Goal: Task Accomplishment & Management: Manage account settings

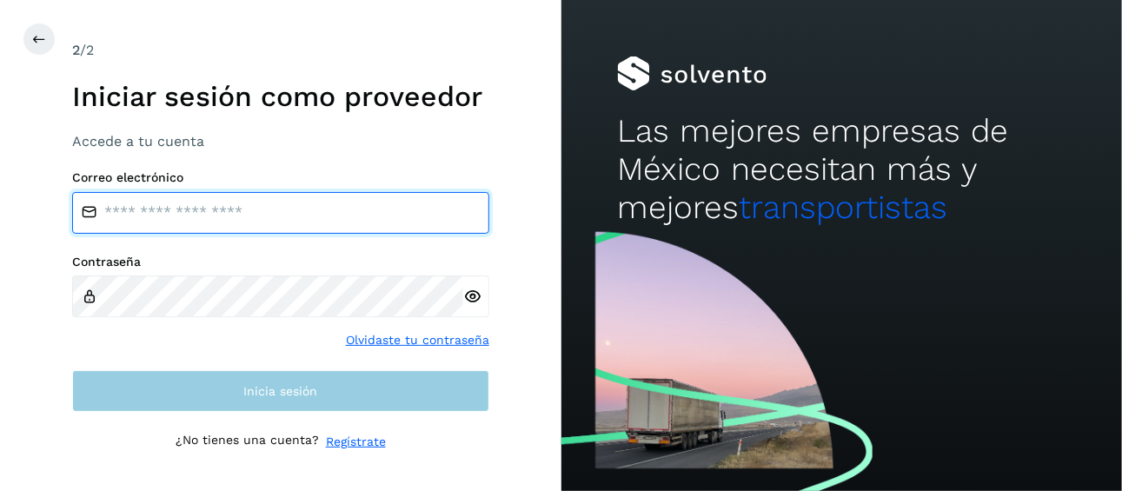
type input "**********"
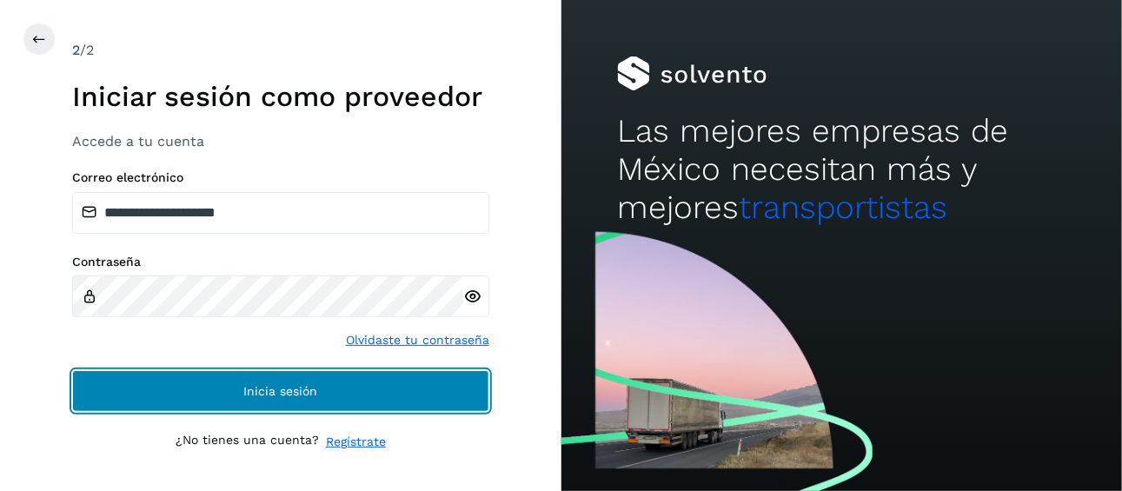
click at [351, 397] on button "Inicia sesión" at bounding box center [280, 391] width 417 height 42
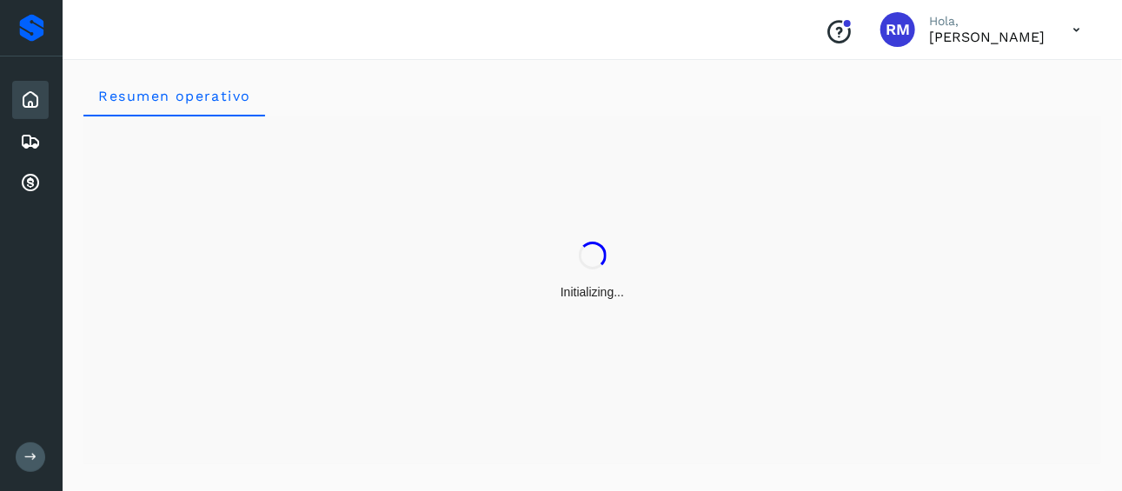
click at [31, 464] on button at bounding box center [31, 457] width 30 height 30
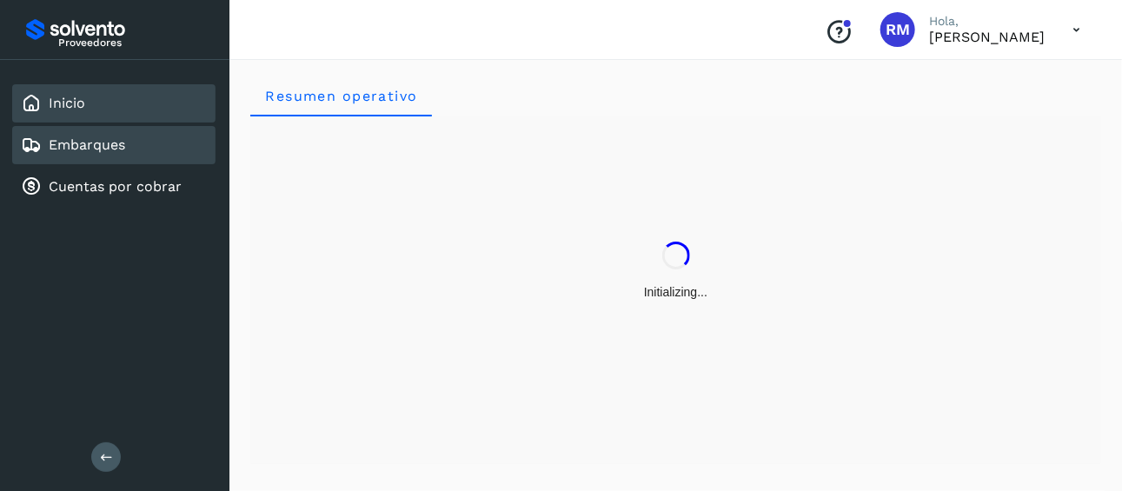
click at [78, 136] on link "Embarques" at bounding box center [87, 144] width 76 height 17
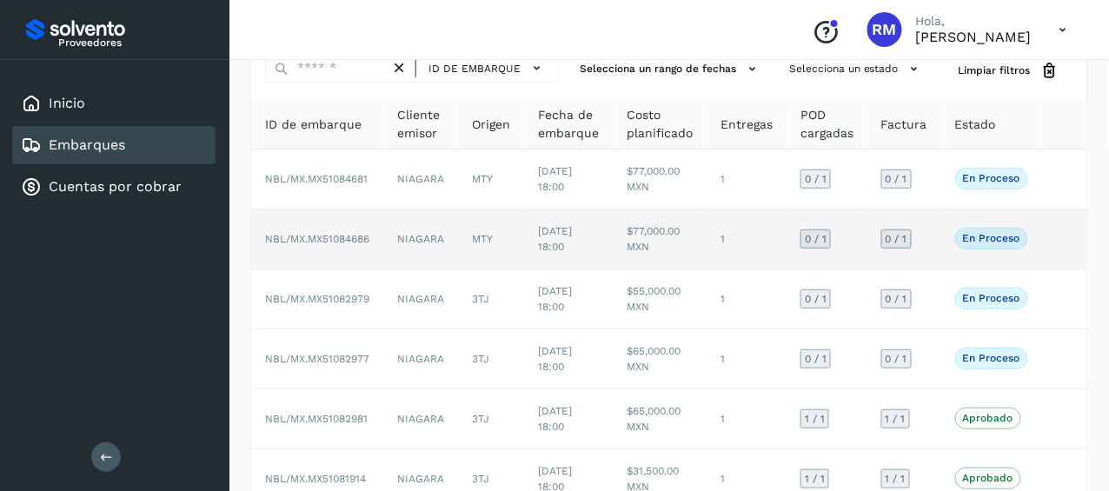
scroll to position [174, 0]
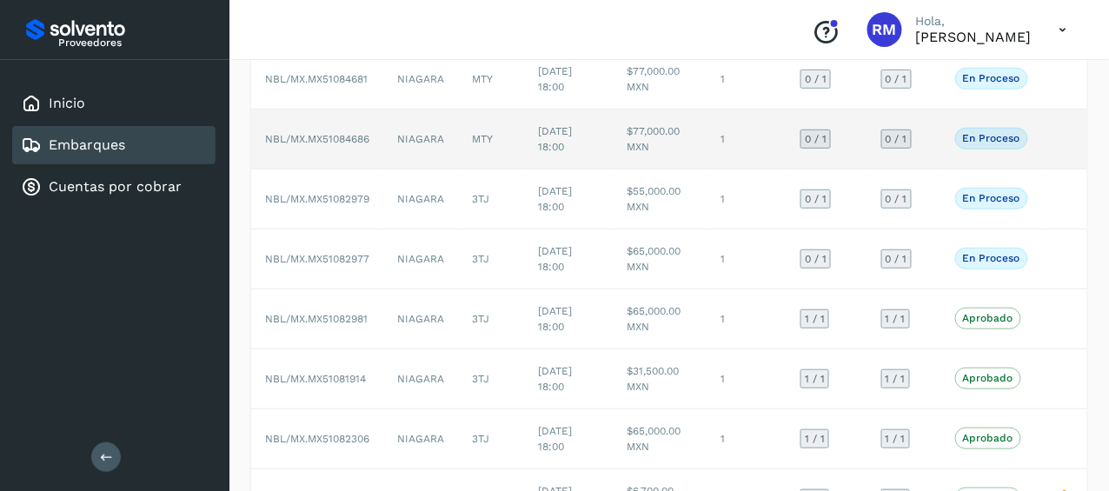
click at [349, 139] on span "NBL/MX.MX51084686" at bounding box center [317, 139] width 104 height 12
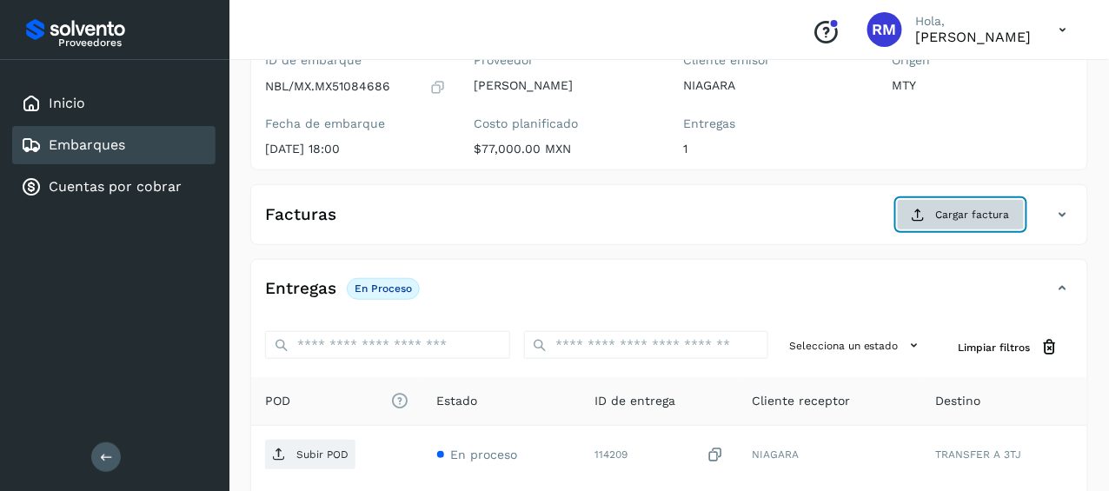
click at [966, 217] on span "Cargar factura" at bounding box center [973, 215] width 74 height 16
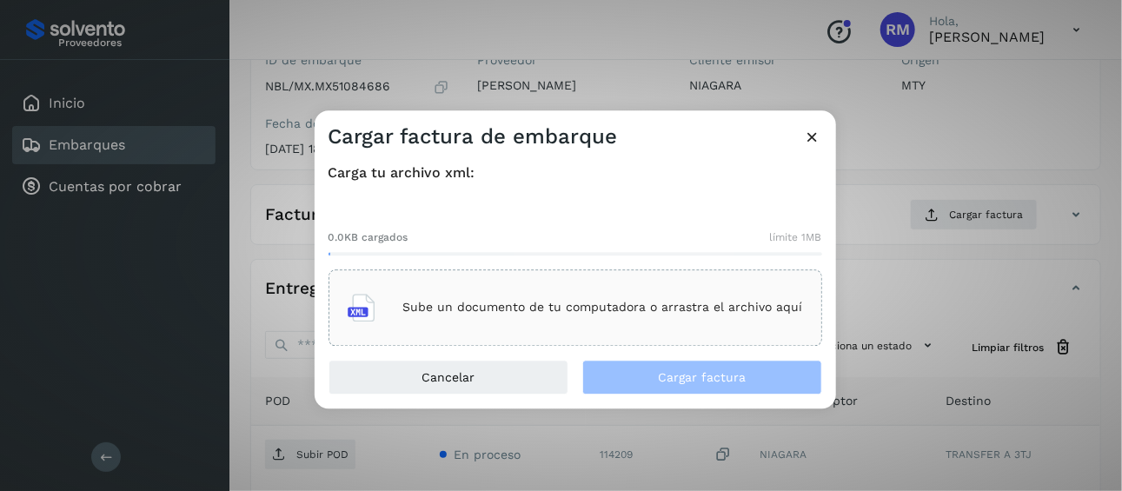
click at [496, 306] on p "Sube un documento de tu computadora o arrastra el archivo aquí" at bounding box center [603, 308] width 400 height 15
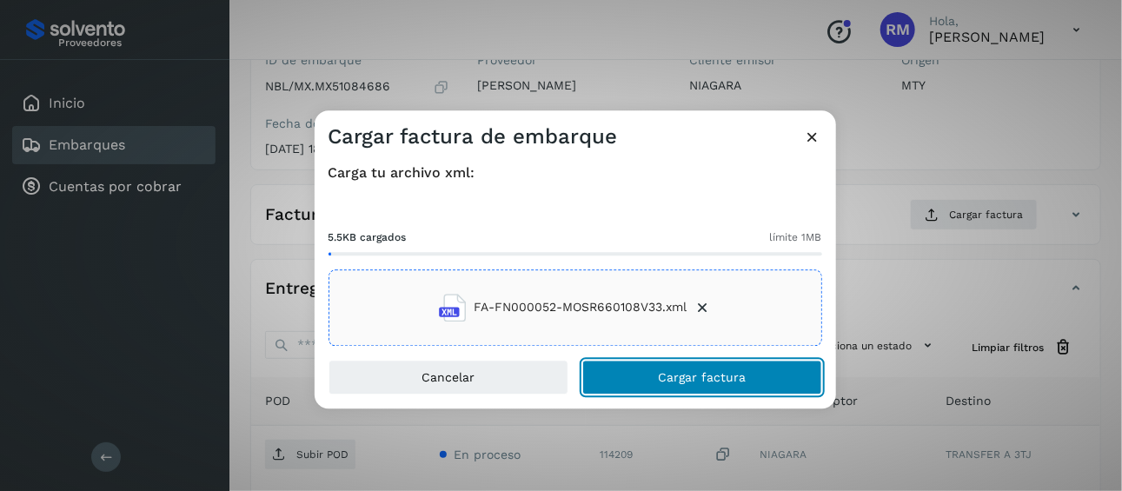
click at [640, 377] on button "Cargar factura" at bounding box center [702, 377] width 240 height 35
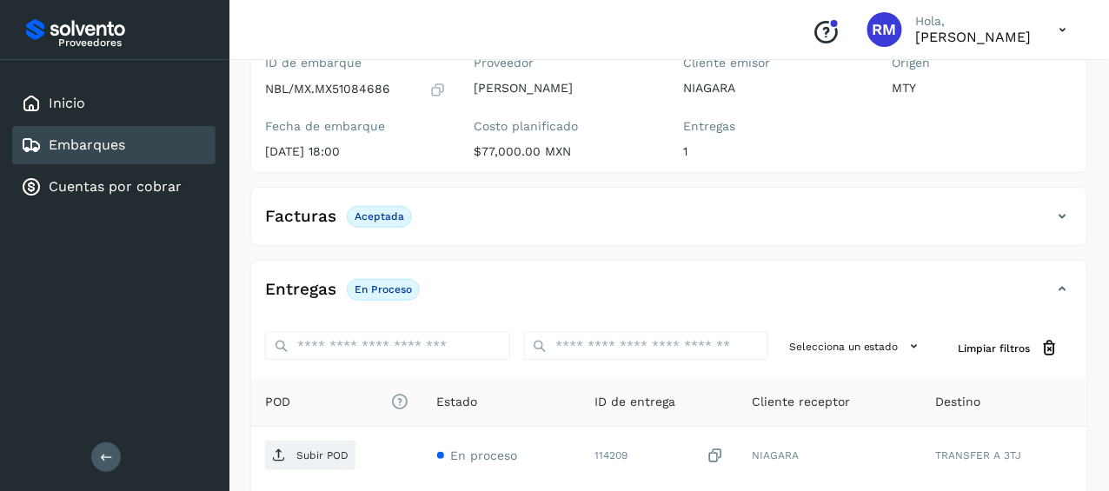
scroll to position [260, 0]
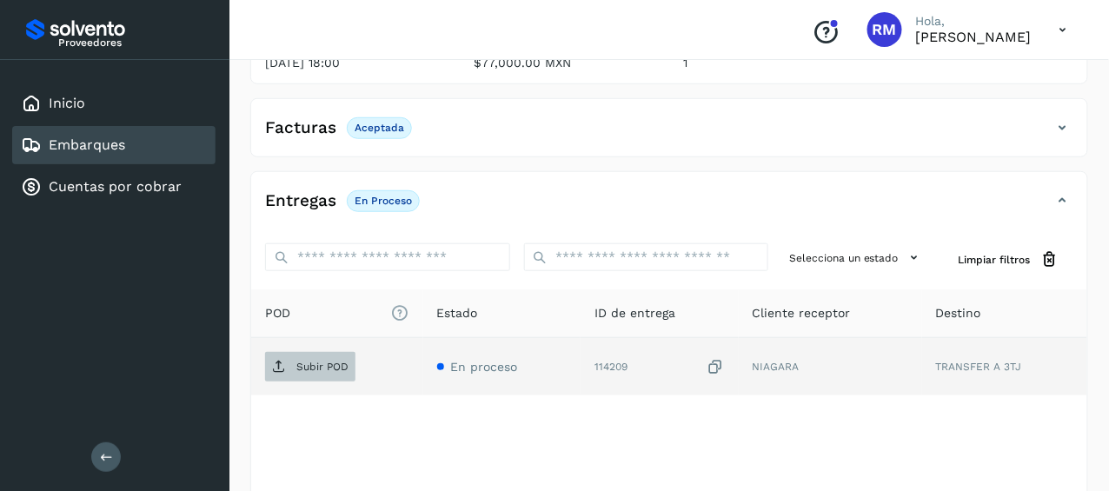
click at [308, 364] on p "Subir POD" at bounding box center [322, 367] width 52 height 12
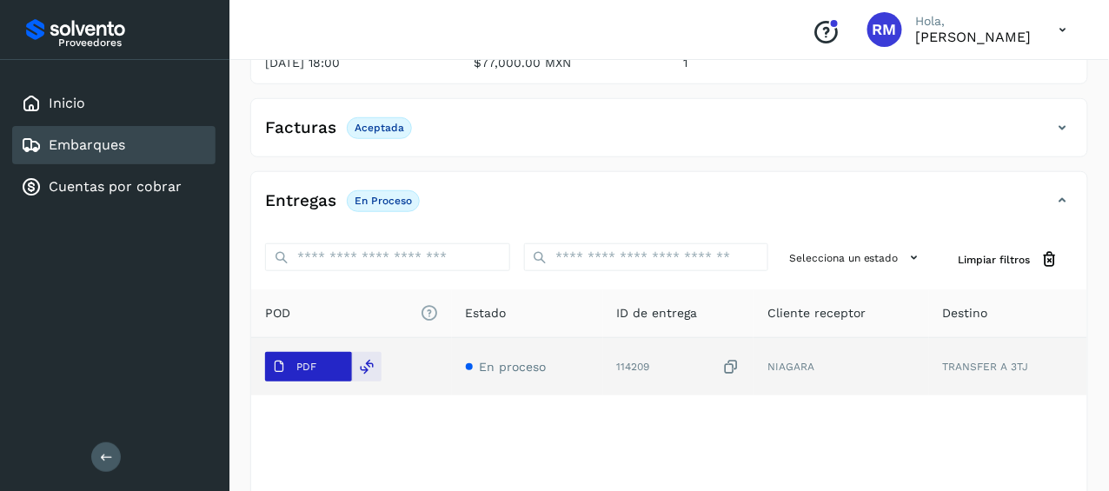
click at [315, 372] on span "PDF" at bounding box center [294, 367] width 58 height 28
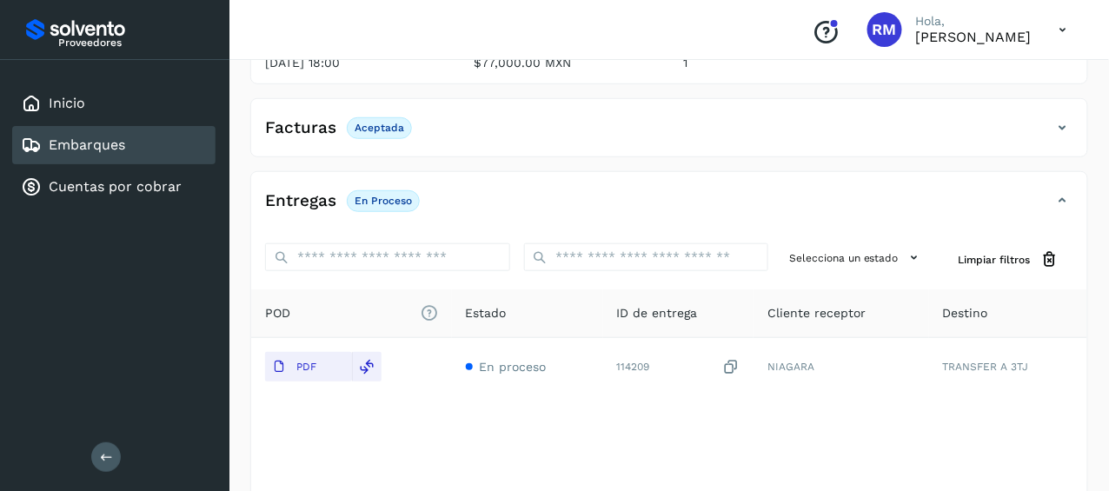
click at [124, 148] on link "Embarques" at bounding box center [87, 144] width 76 height 17
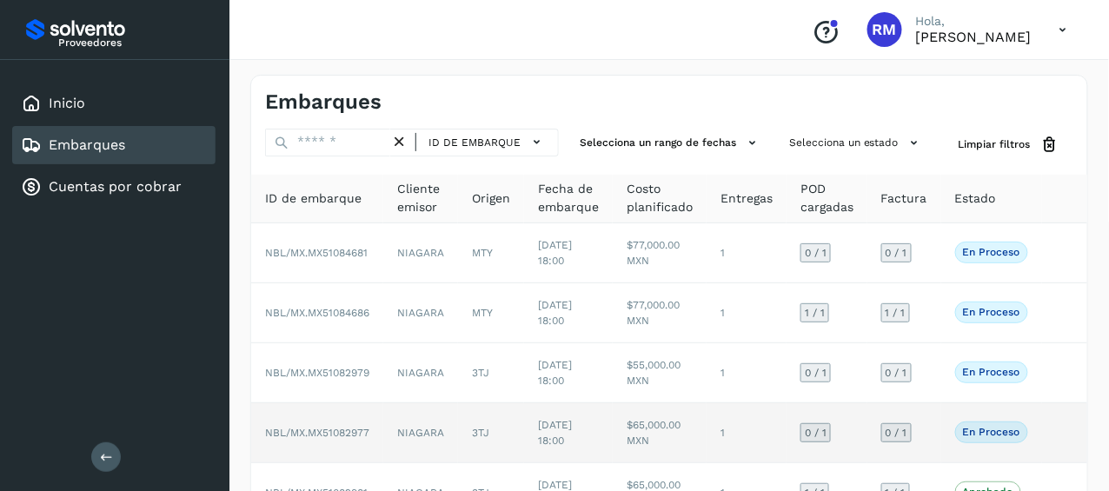
click at [345, 435] on span "NBL/MX.MX51082977" at bounding box center [317, 433] width 104 height 12
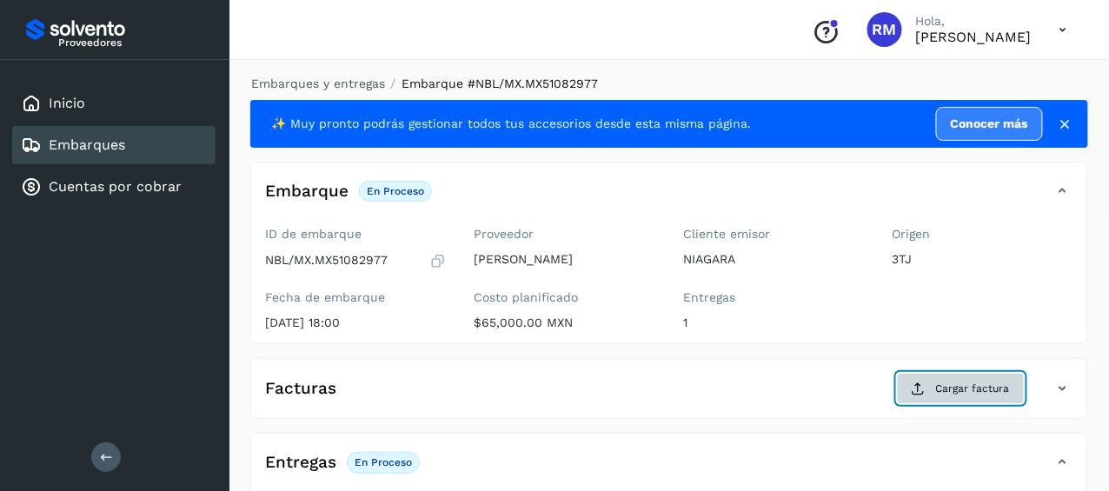
click at [953, 389] on span "Cargar factura" at bounding box center [973, 389] width 74 height 16
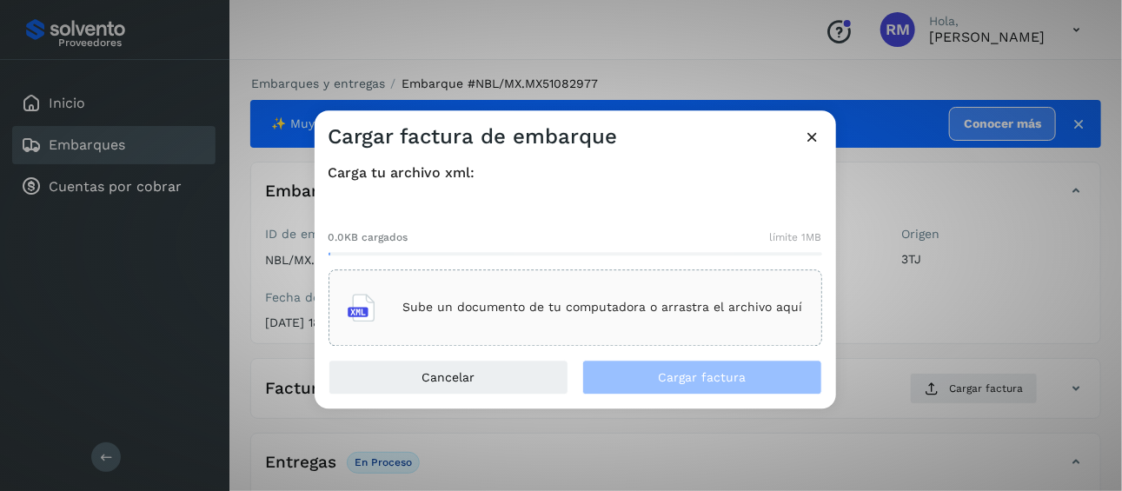
click at [486, 317] on div "Sube un documento de tu computadora o arrastra el archivo aquí" at bounding box center [575, 307] width 455 height 47
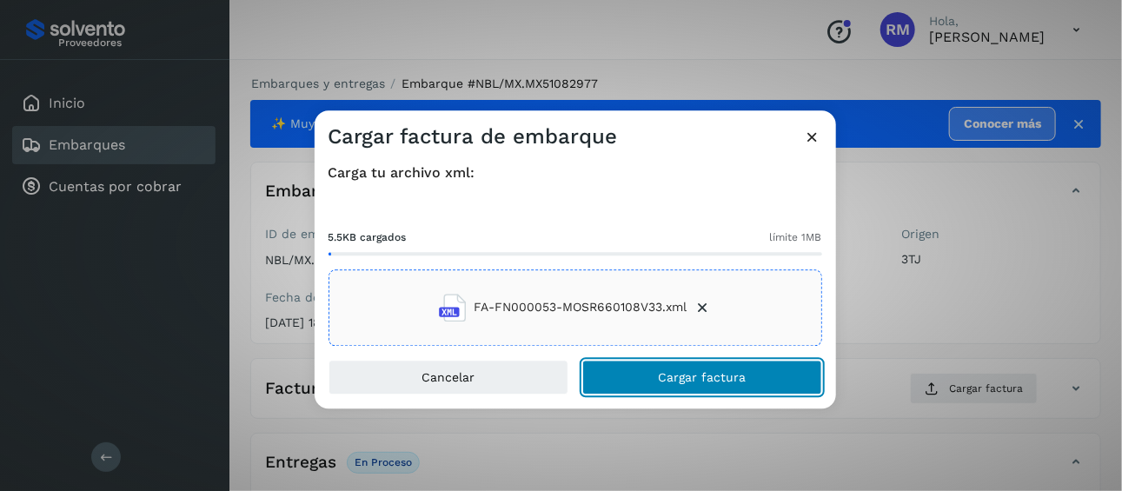
click at [611, 374] on button "Cargar factura" at bounding box center [702, 377] width 240 height 35
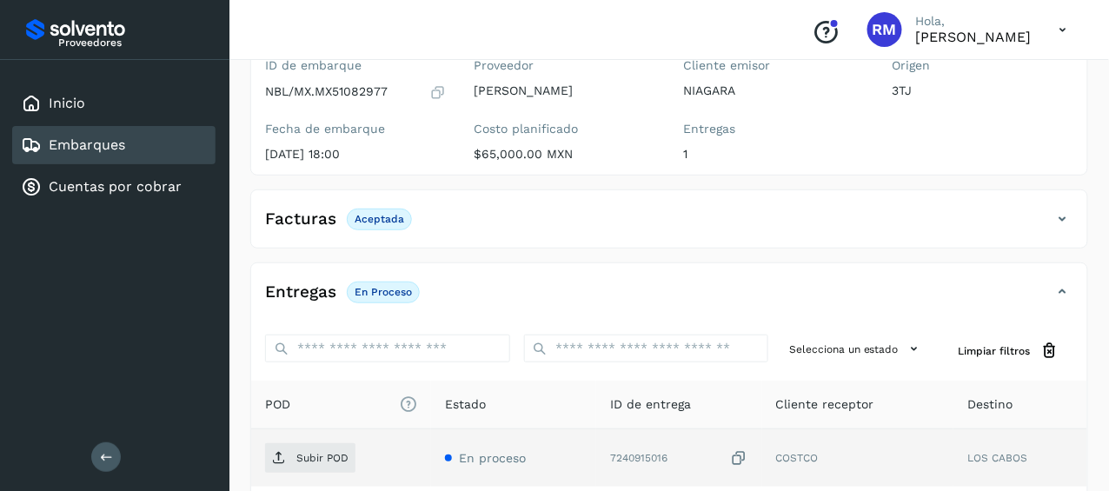
scroll to position [174, 0]
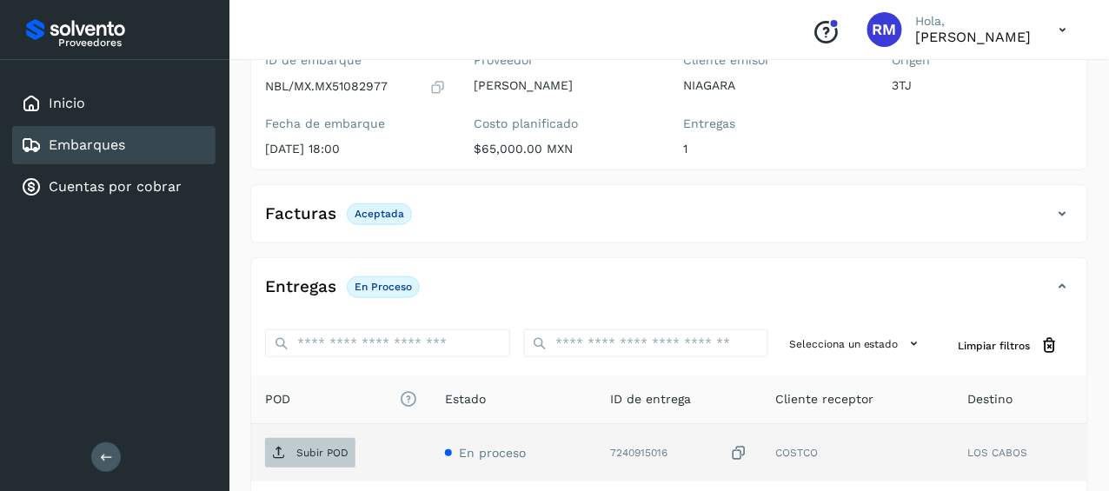
click at [302, 447] on p "Subir POD" at bounding box center [322, 453] width 52 height 12
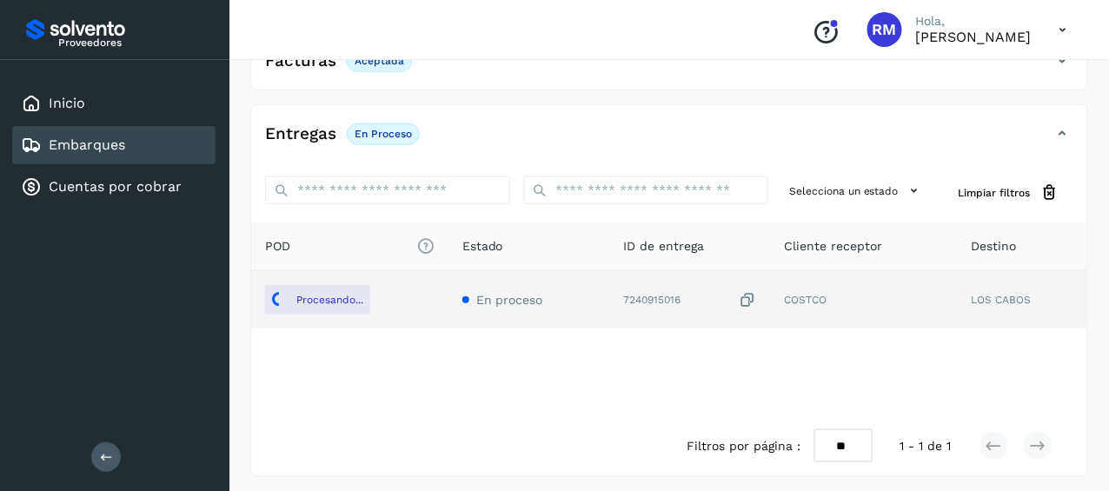
scroll to position [331, 0]
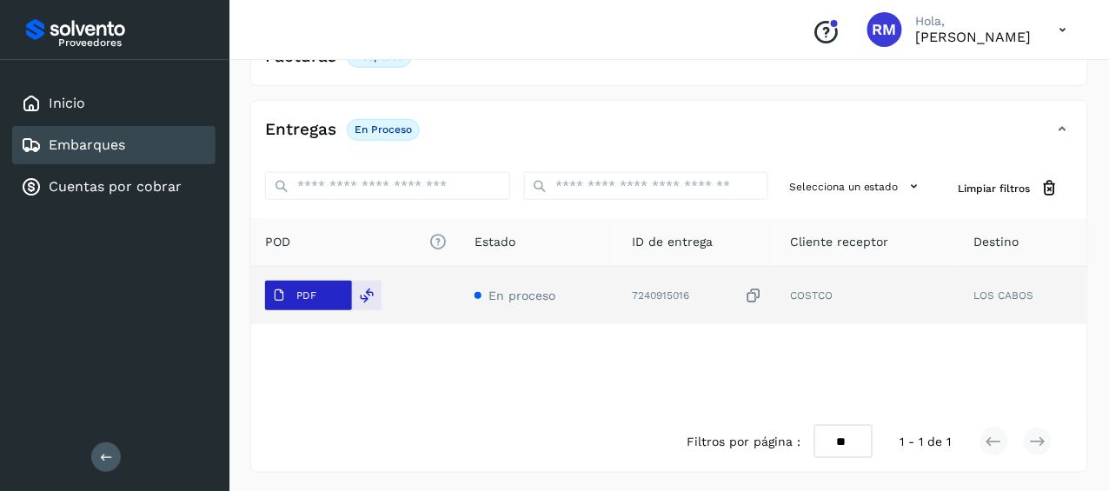
click at [321, 302] on span "PDF" at bounding box center [294, 296] width 58 height 28
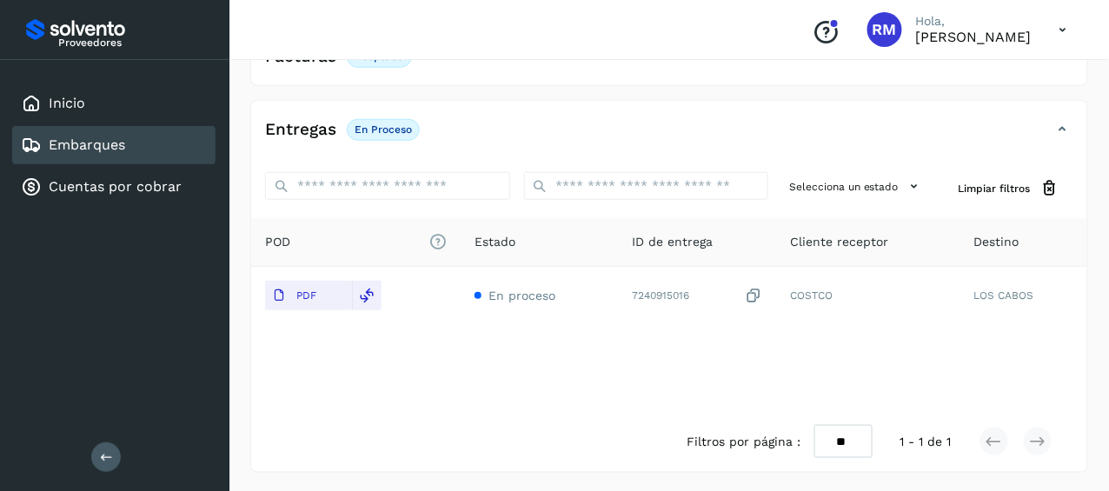
click at [108, 152] on div "Embarques" at bounding box center [73, 145] width 104 height 21
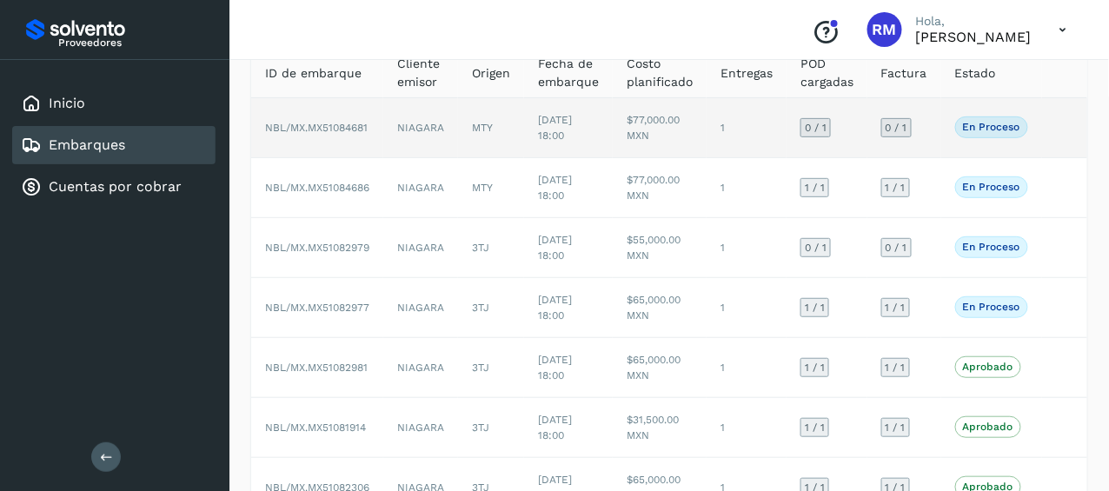
scroll to position [87, 0]
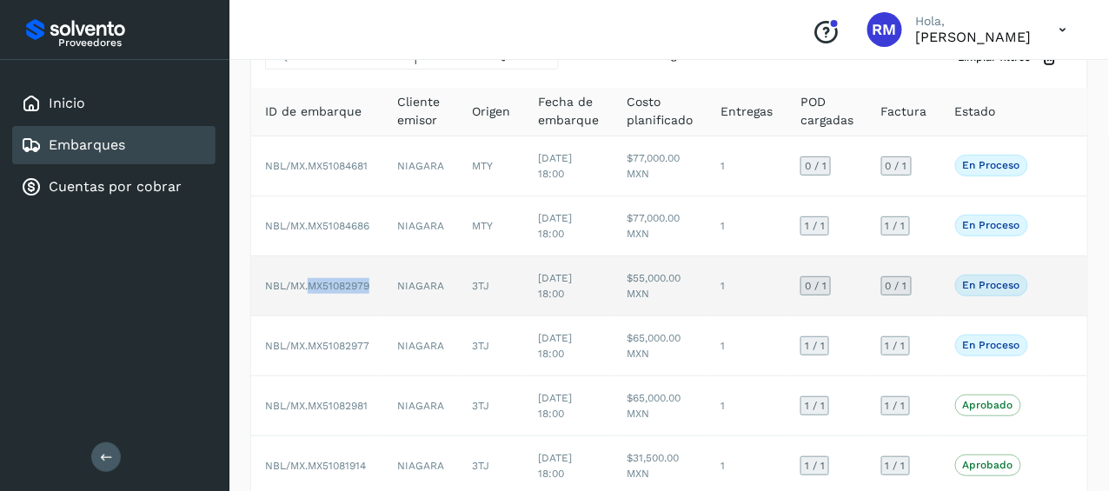
drag, startPoint x: 379, startPoint y: 283, endPoint x: 309, endPoint y: 287, distance: 69.6
click at [309, 287] on td "NBL/MX.MX51082979" at bounding box center [317, 286] width 132 height 60
